Goal: Navigation & Orientation: Find specific page/section

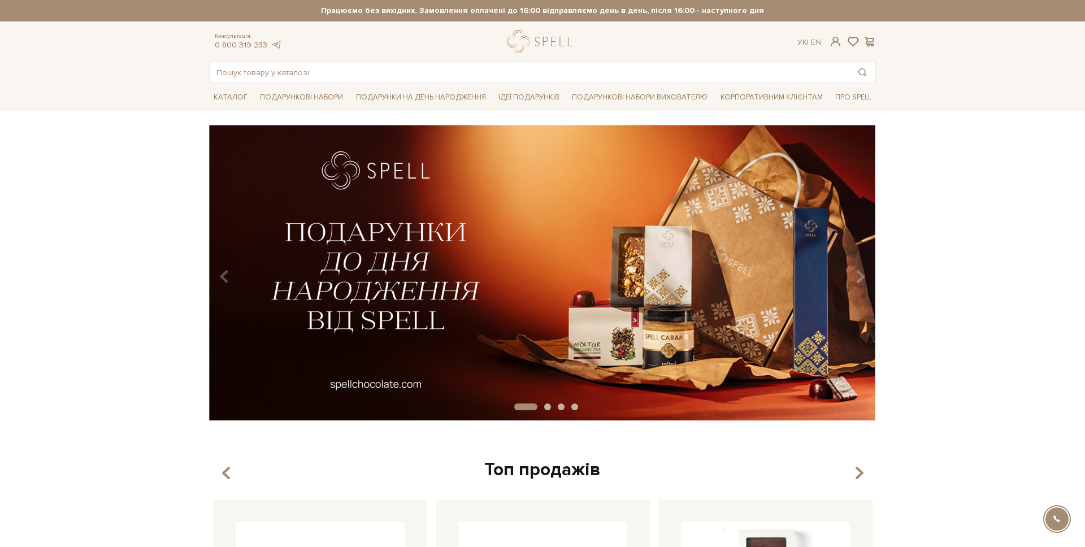
click at [437, 202] on img at bounding box center [542, 273] width 667 height 296
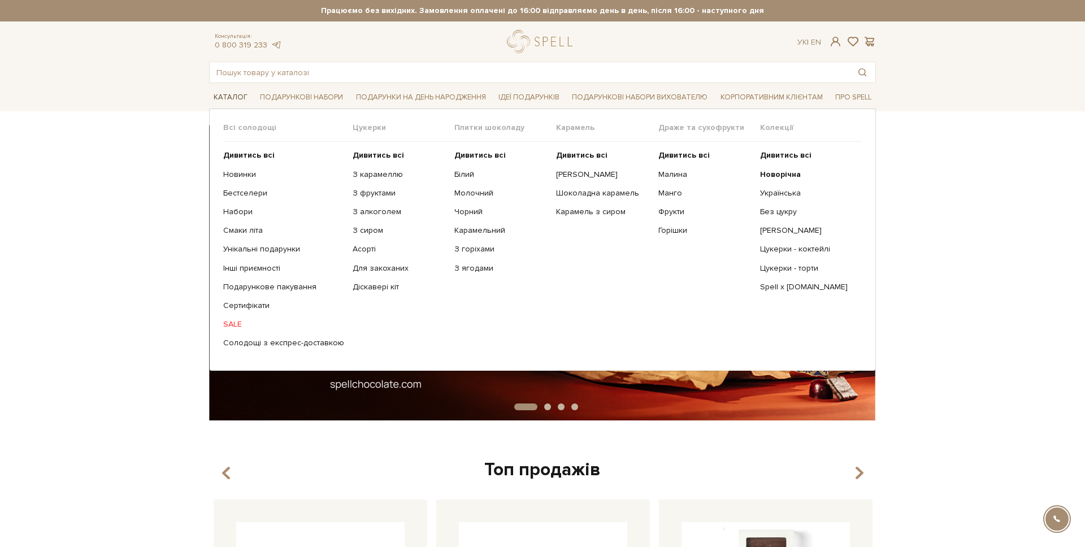
click at [233, 96] on link "Каталог" at bounding box center [230, 98] width 43 height 18
